Goal: Task Accomplishment & Management: Complete application form

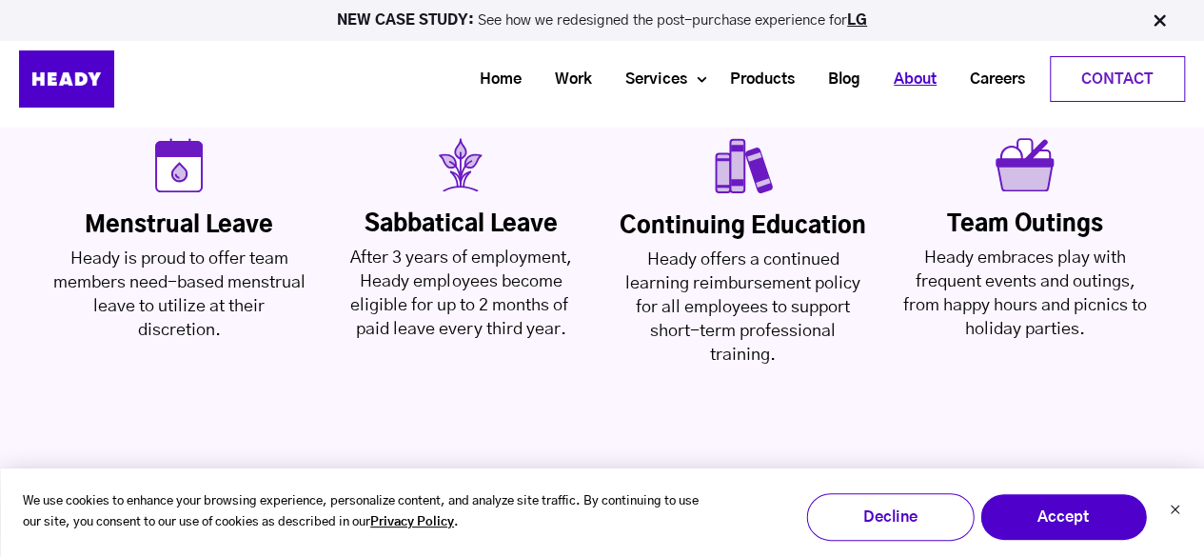
scroll to position [4683, 0]
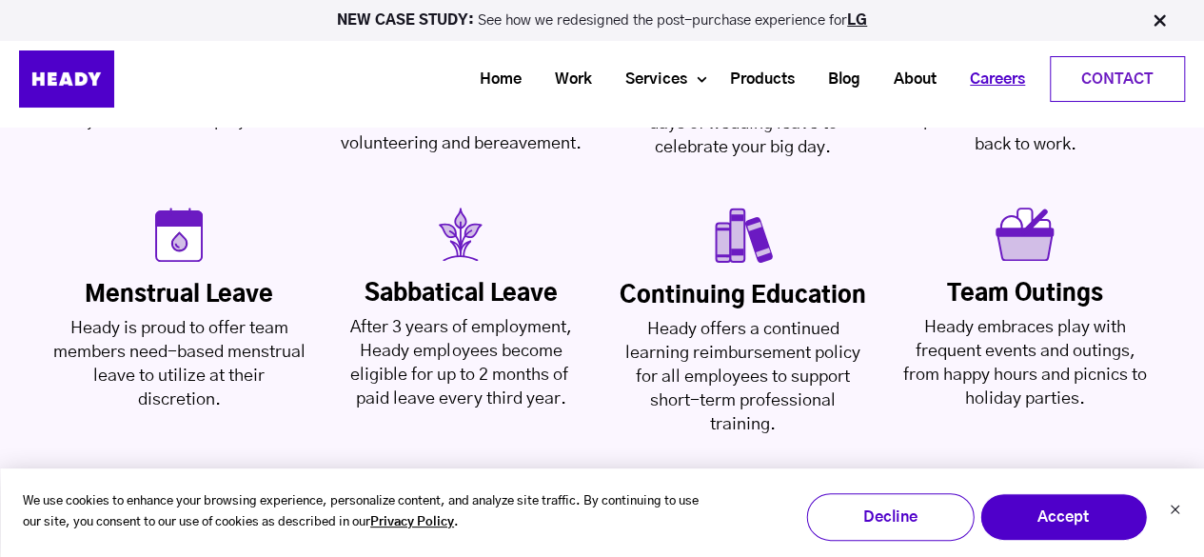
click at [994, 79] on link "Careers" at bounding box center [990, 79] width 88 height 35
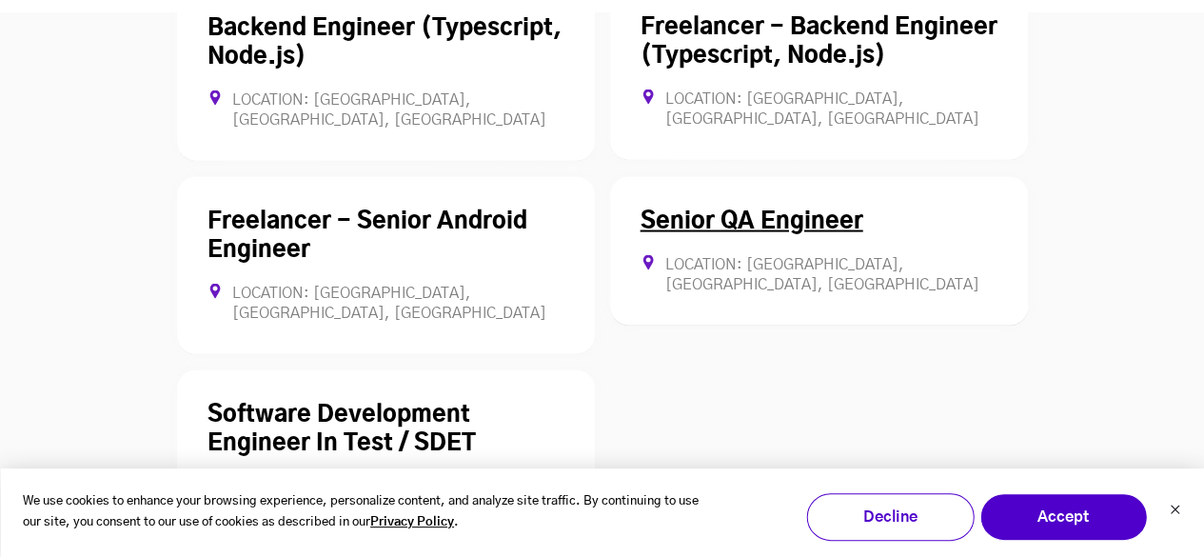
click at [765, 210] on link "Senior QA Engineer" at bounding box center [751, 221] width 223 height 23
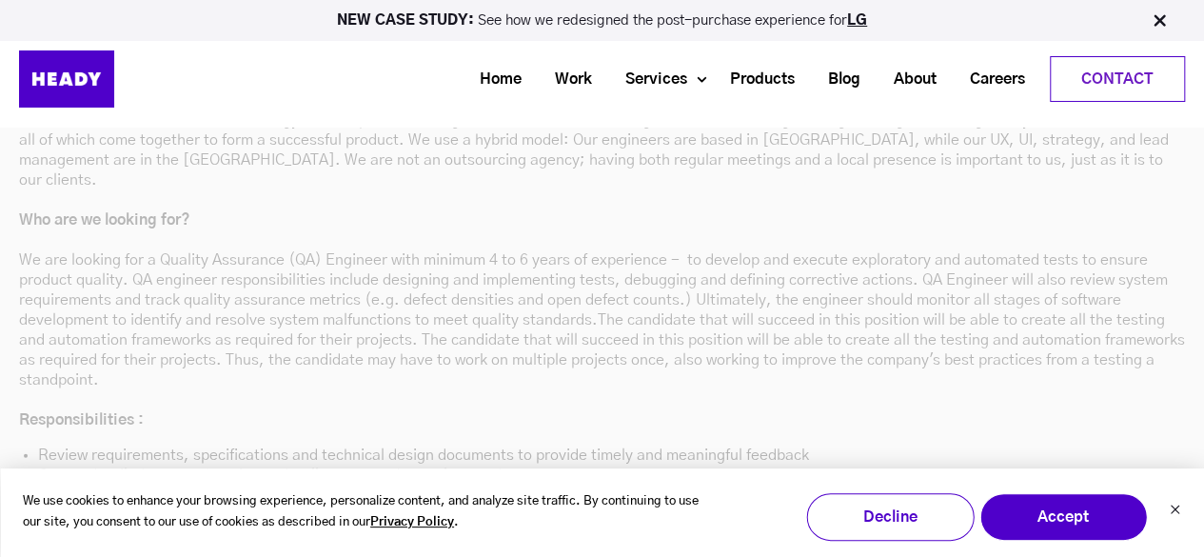
scroll to position [5256, 0]
